Goal: Find specific page/section: Find specific page/section

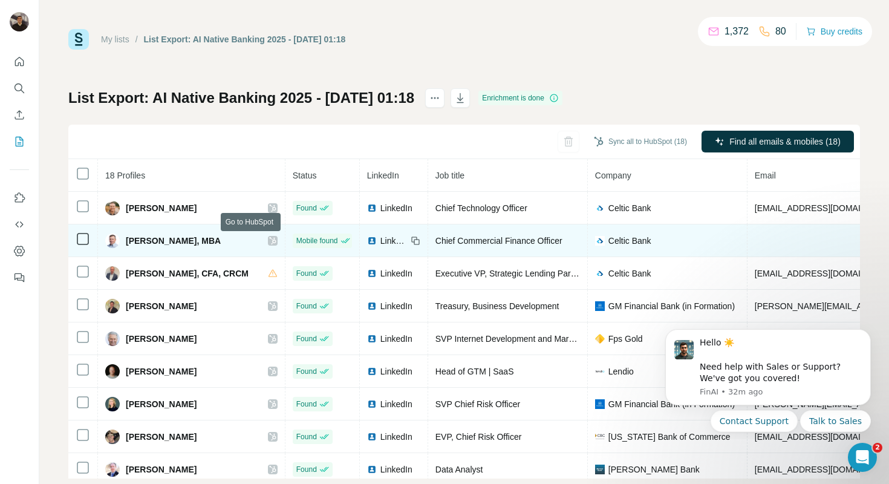
click at [269, 241] on icon at bounding box center [272, 241] width 7 height 10
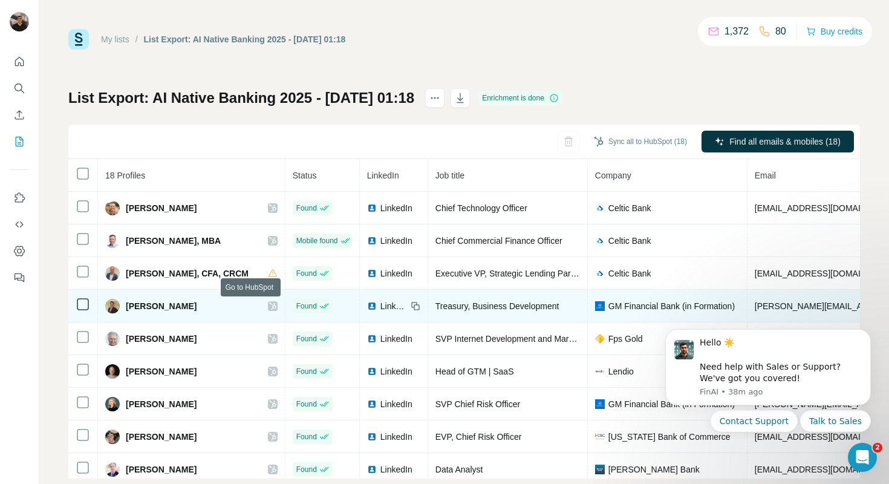
click at [269, 308] on icon at bounding box center [272, 305] width 7 height 7
click at [269, 307] on icon at bounding box center [272, 306] width 7 height 10
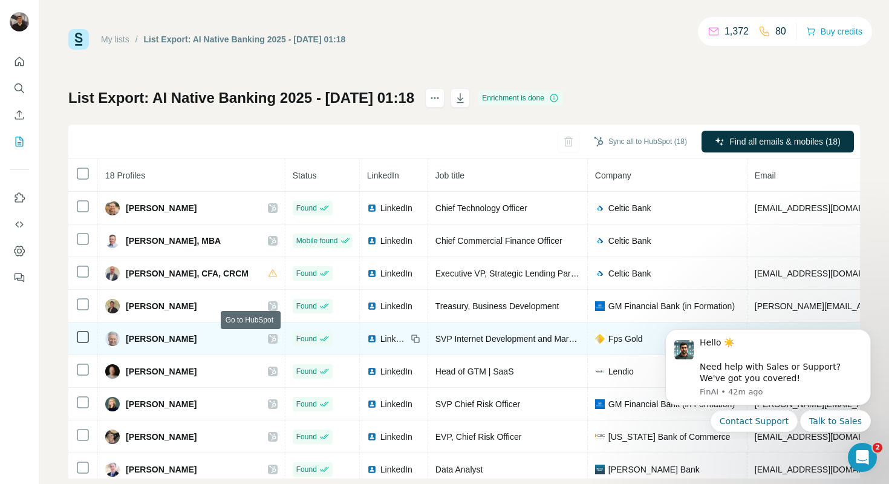
click at [269, 341] on icon at bounding box center [272, 338] width 7 height 7
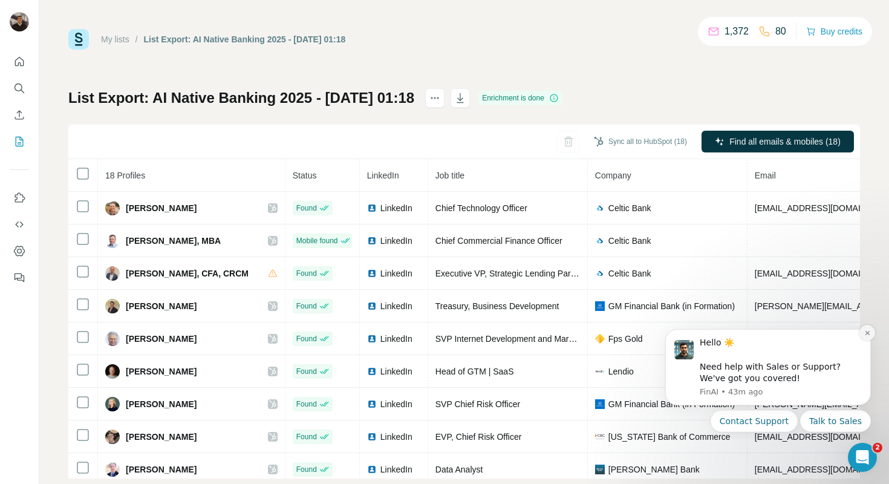
click at [869, 333] on icon "Dismiss notification" at bounding box center [867, 332] width 7 height 7
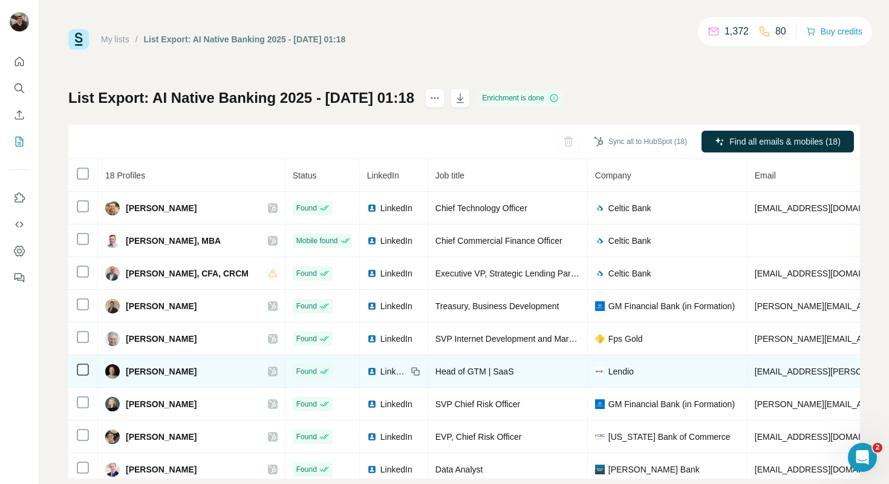
click at [269, 370] on icon at bounding box center [272, 371] width 7 height 7
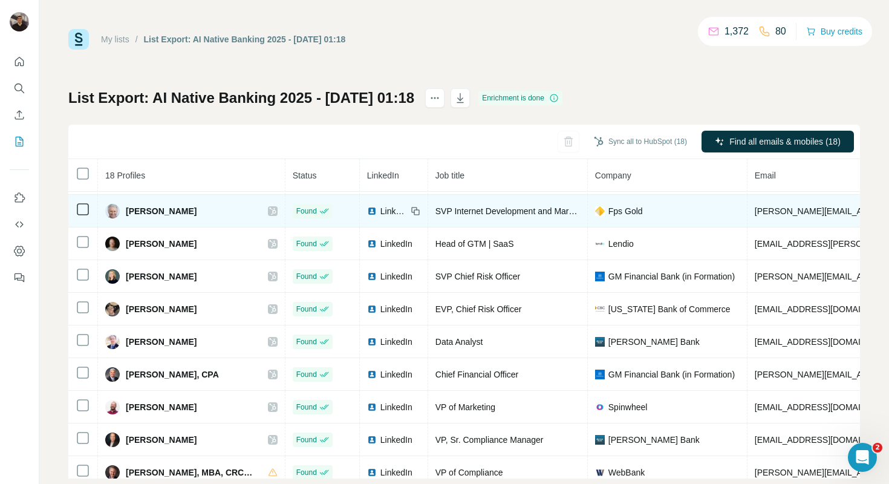
scroll to position [129, 0]
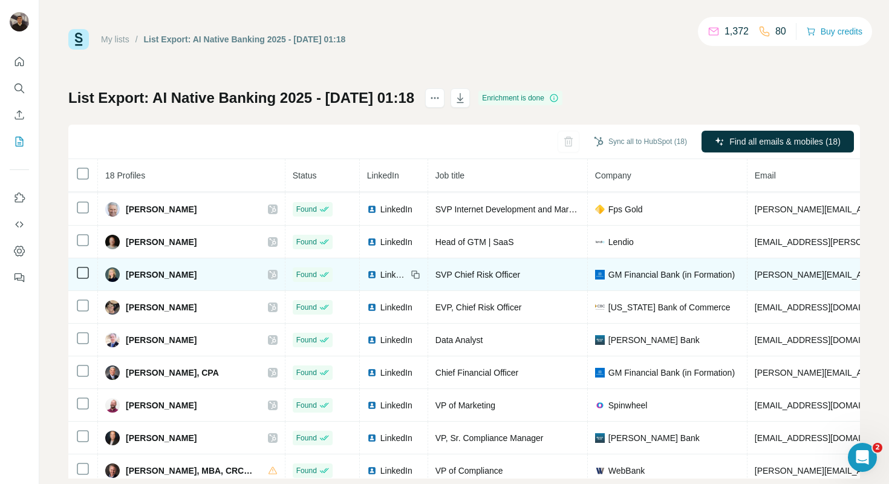
click at [269, 273] on icon at bounding box center [272, 274] width 7 height 7
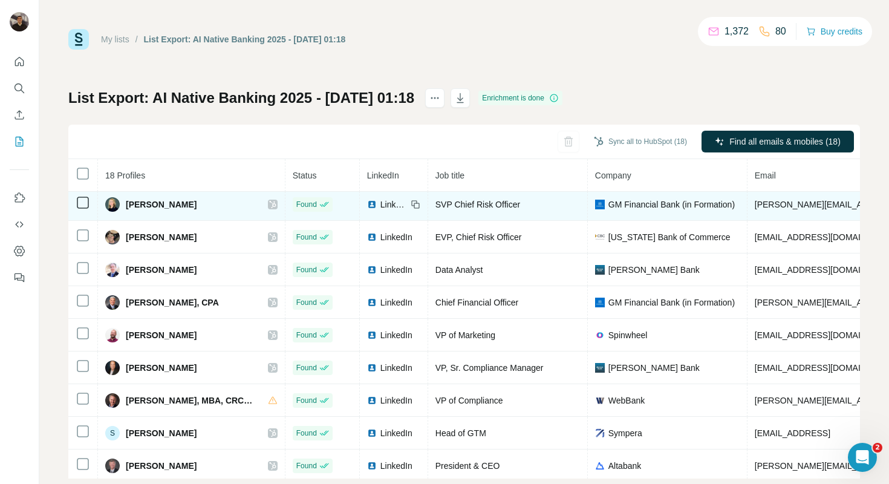
scroll to position [207, 0]
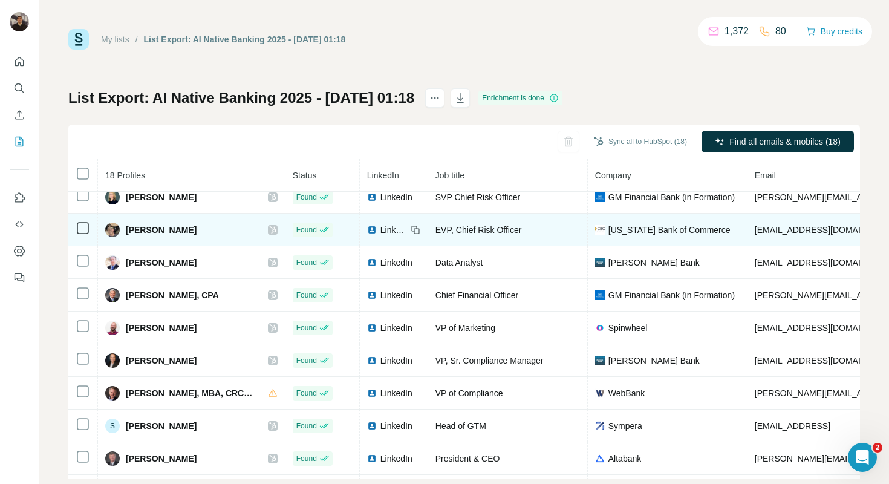
click at [269, 227] on icon at bounding box center [272, 230] width 7 height 10
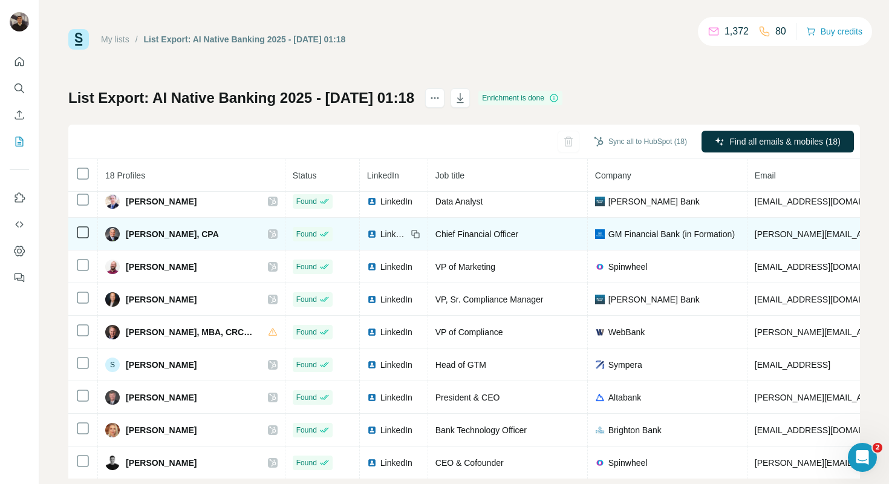
scroll to position [262, 0]
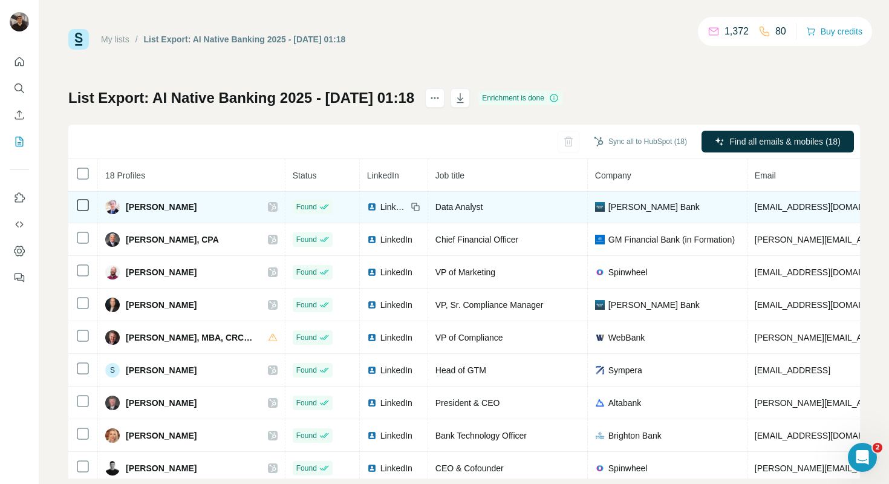
click at [269, 207] on icon at bounding box center [272, 207] width 7 height 10
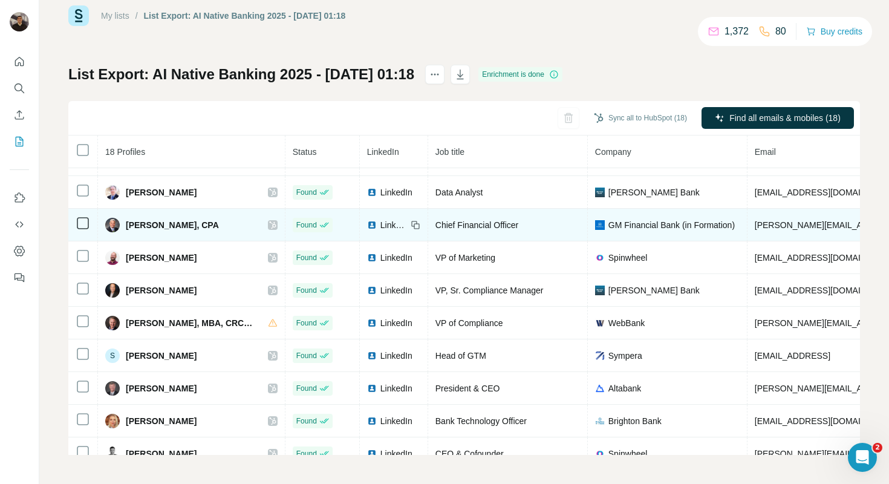
scroll to position [254, 0]
click at [269, 225] on icon at bounding box center [272, 224] width 7 height 10
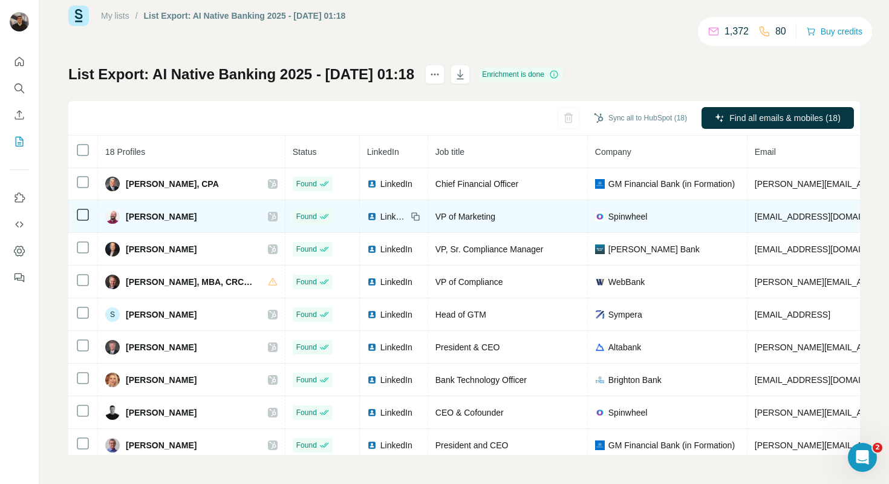
scroll to position [301, 0]
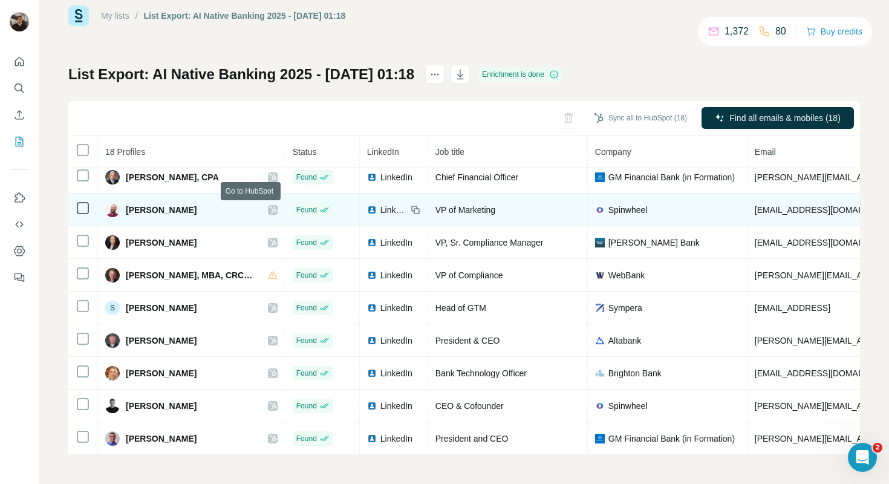
click at [268, 205] on div at bounding box center [273, 210] width 10 height 10
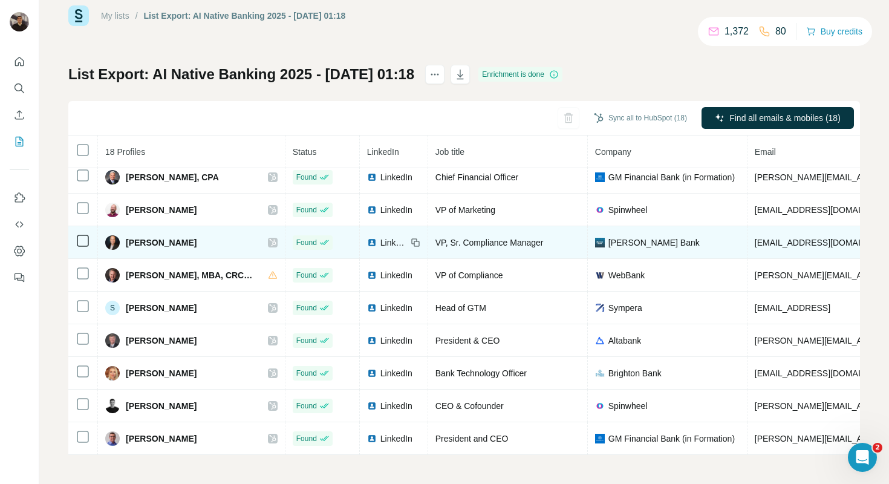
click at [269, 242] on icon at bounding box center [272, 243] width 7 height 10
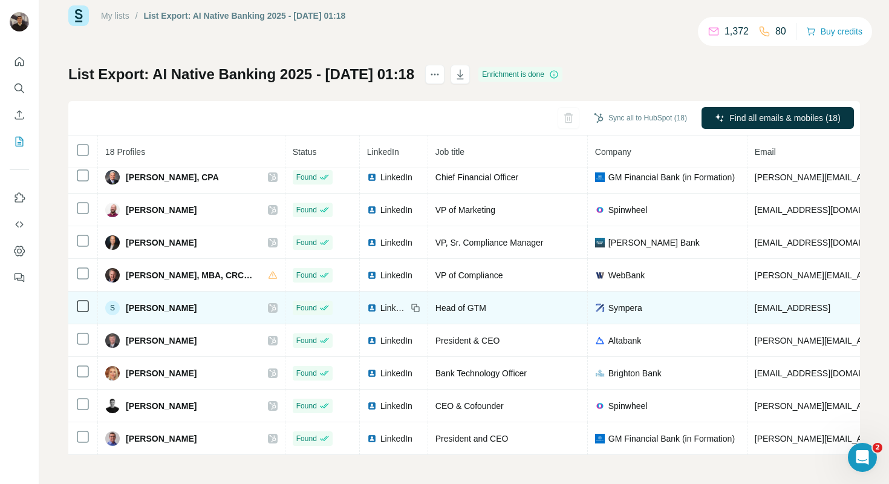
click at [269, 308] on icon at bounding box center [272, 308] width 7 height 10
click at [380, 309] on span "LinkedIn" at bounding box center [393, 308] width 27 height 12
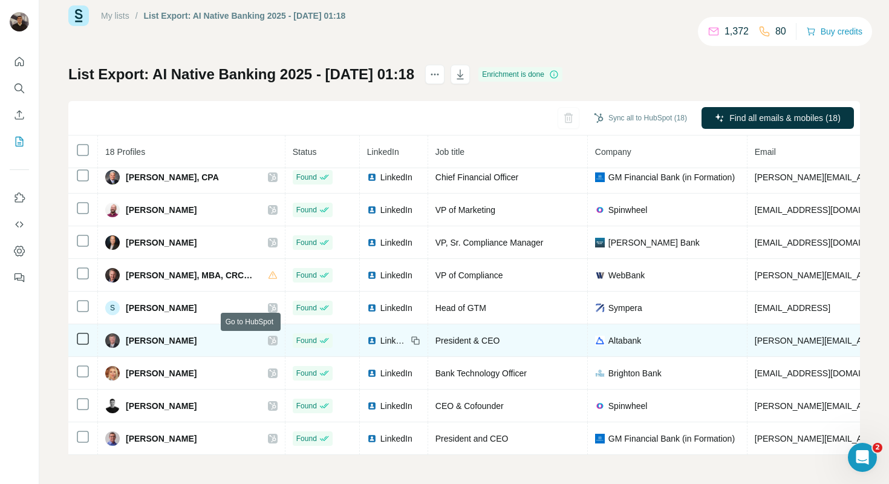
click at [269, 342] on icon at bounding box center [272, 341] width 7 height 10
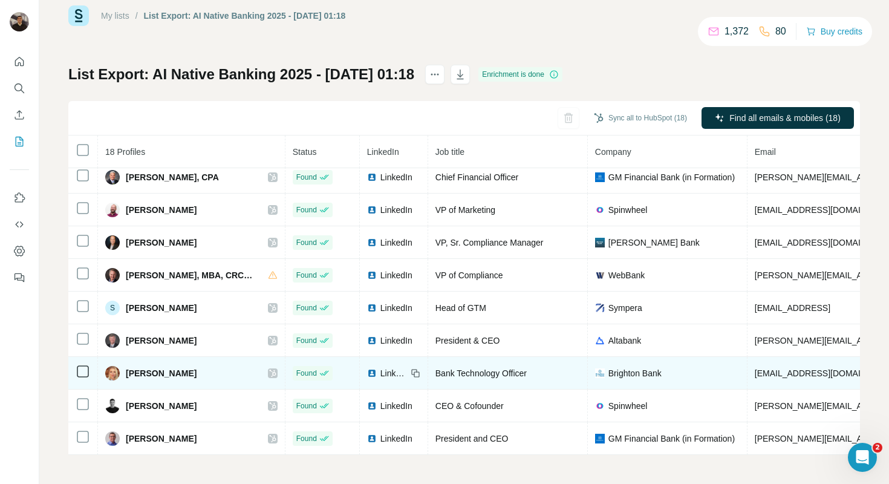
click at [269, 372] on icon at bounding box center [272, 372] width 7 height 7
click at [381, 372] on span "LinkedIn" at bounding box center [393, 373] width 27 height 12
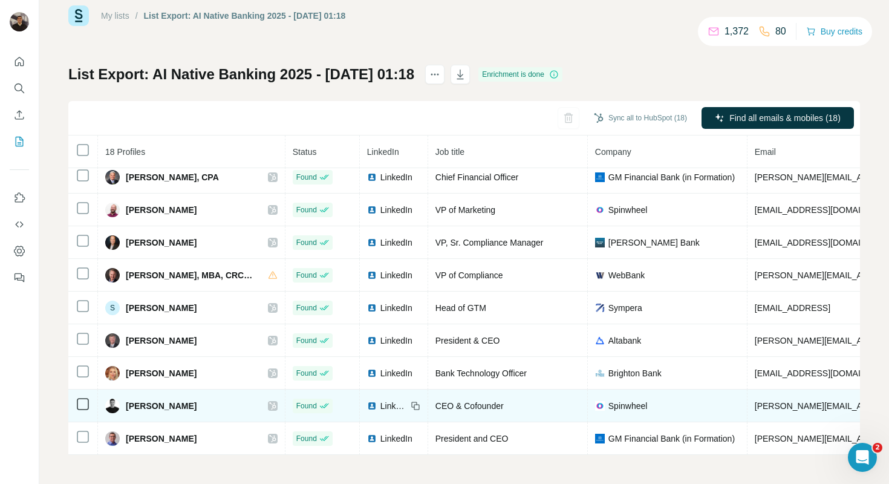
click at [269, 405] on icon at bounding box center [272, 406] width 7 height 10
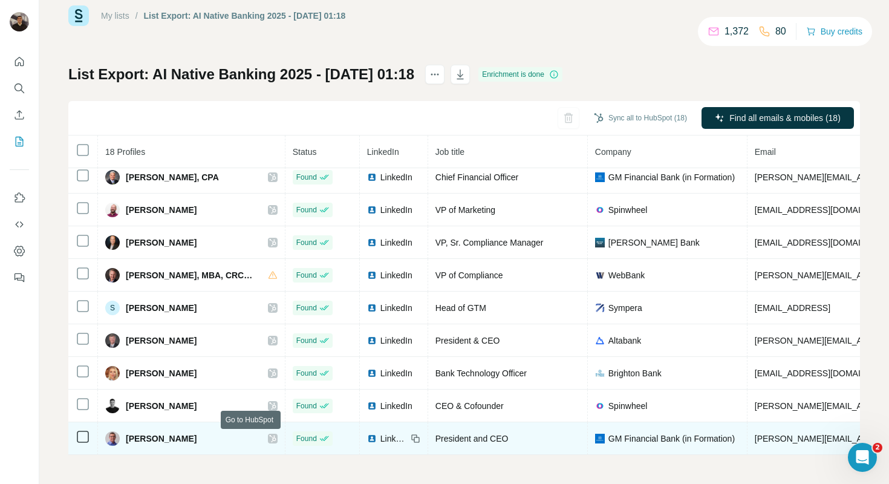
click at [269, 437] on icon at bounding box center [272, 438] width 7 height 7
